Goal: Obtain resource: Obtain resource

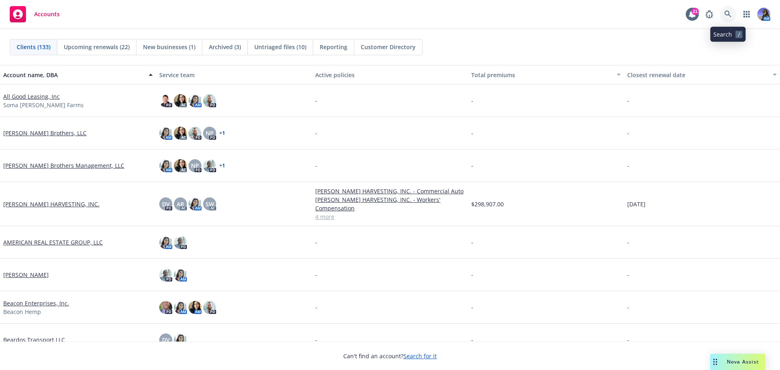
click at [728, 14] on icon at bounding box center [727, 14] width 7 height 7
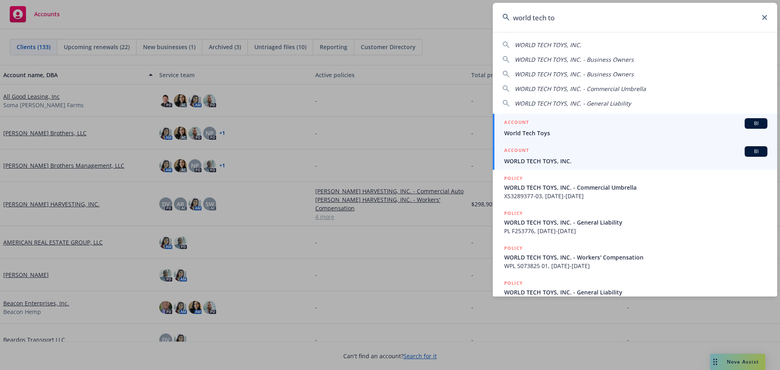
type input "world tech to"
click at [541, 160] on span "WORLD TECH TOYS, INC." at bounding box center [635, 161] width 263 height 9
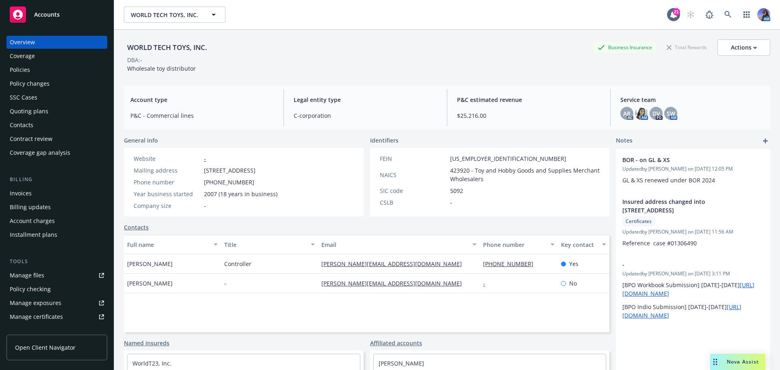
click at [31, 108] on div "Quoting plans" at bounding box center [29, 111] width 39 height 13
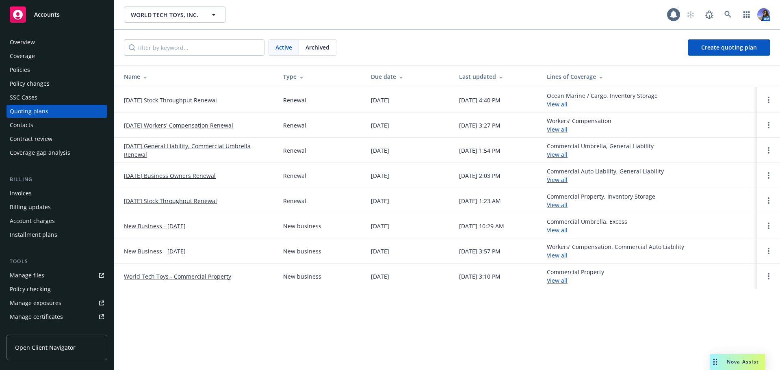
click at [179, 126] on link "[DATE] Workers' Compensation Renewal" at bounding box center [178, 125] width 109 height 9
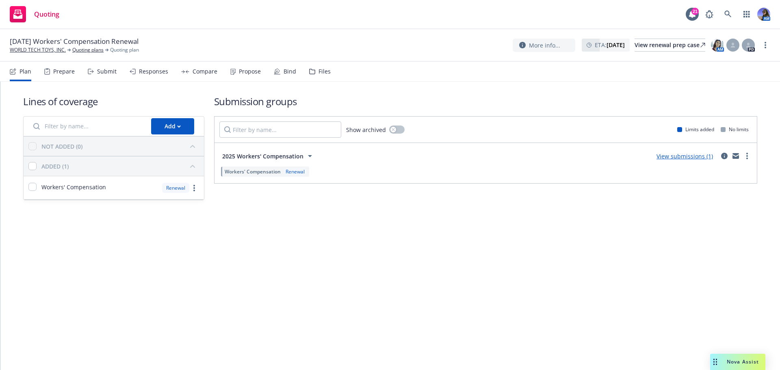
click at [313, 74] on div "Files" at bounding box center [320, 71] width 22 height 19
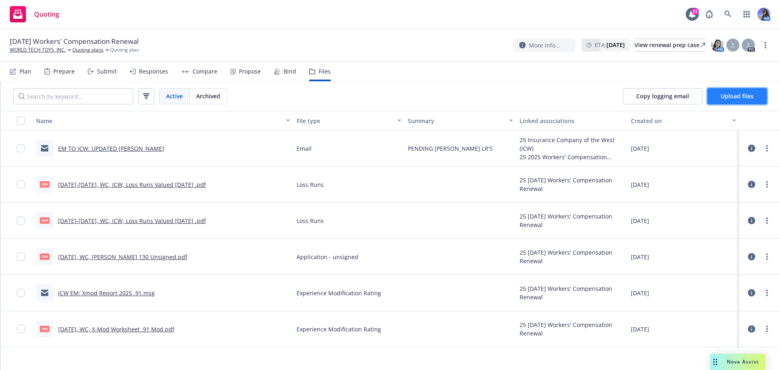
click at [735, 100] on button "Upload files" at bounding box center [737, 96] width 60 height 16
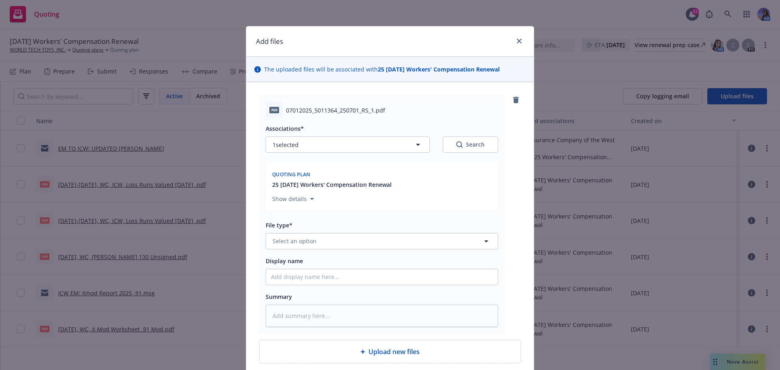
type textarea "x"
click at [519, 44] on link "close" at bounding box center [519, 41] width 10 height 10
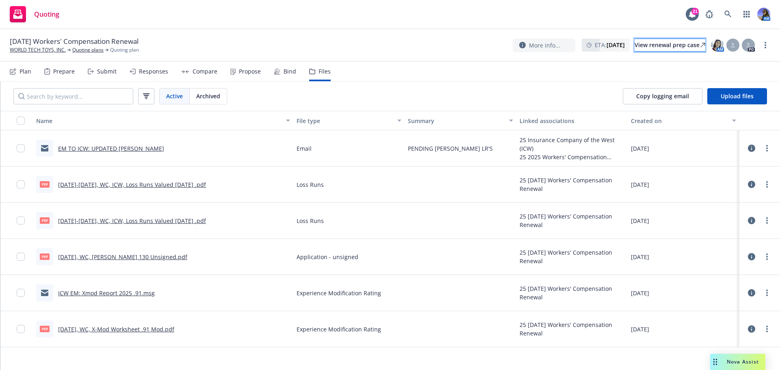
click at [659, 48] on div "View renewal prep case" at bounding box center [669, 45] width 71 height 12
click at [287, 72] on div "Bind" at bounding box center [289, 71] width 13 height 6
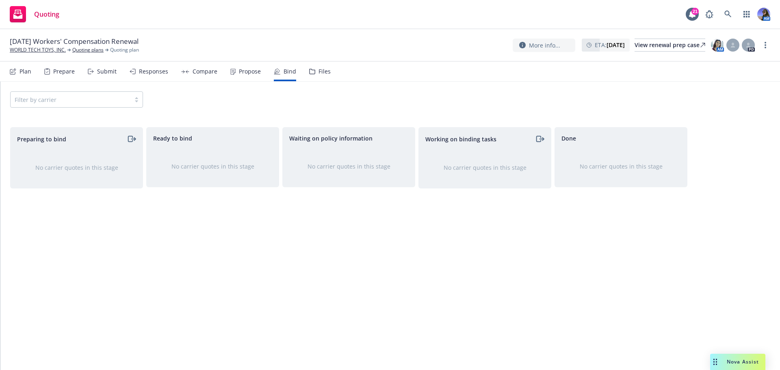
click at [238, 76] on div "Propose" at bounding box center [245, 71] width 30 height 19
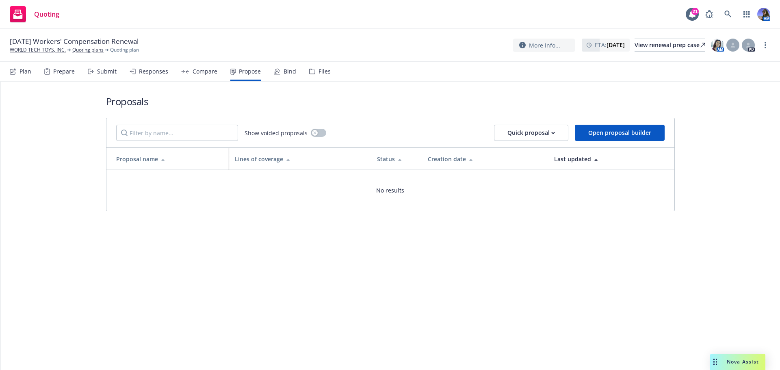
click at [202, 74] on div "Compare" at bounding box center [204, 71] width 25 height 6
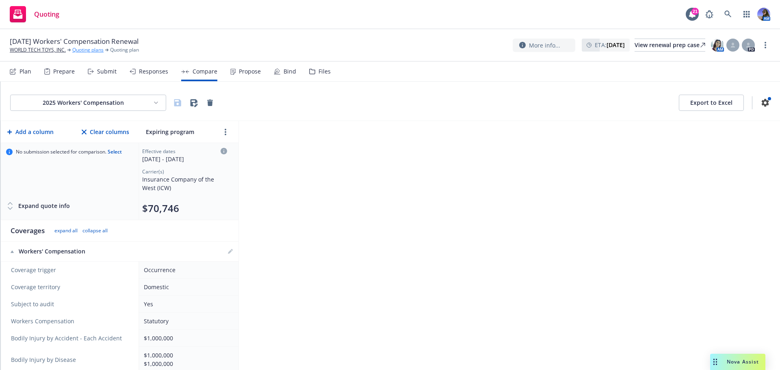
click at [78, 50] on link "Quoting plans" at bounding box center [87, 49] width 31 height 7
